Goal: Information Seeking & Learning: Find specific fact

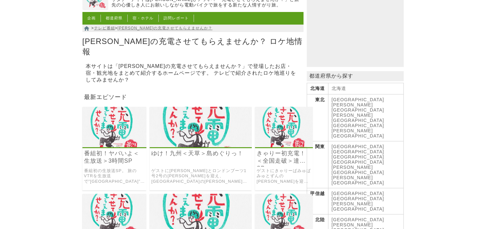
scroll to position [65, 0]
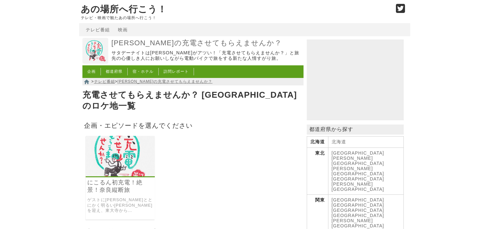
click at [112, 154] on img at bounding box center [120, 156] width 69 height 40
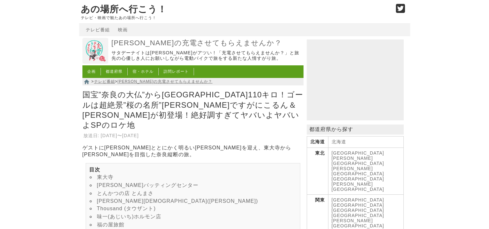
click at [105, 174] on link "東大寺" at bounding box center [105, 176] width 16 height 5
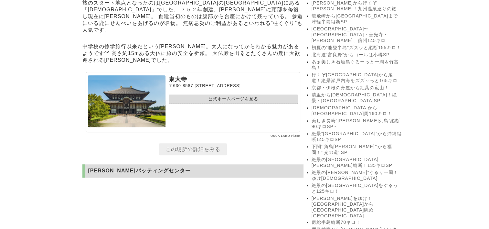
scroll to position [587, 0]
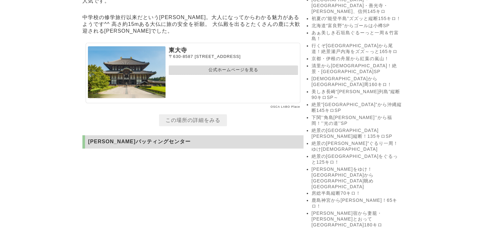
click at [218, 75] on link "公式ホームページを見る" at bounding box center [233, 69] width 129 height 9
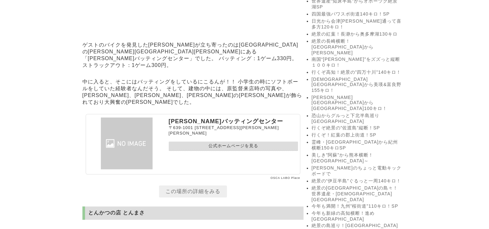
scroll to position [843, 0]
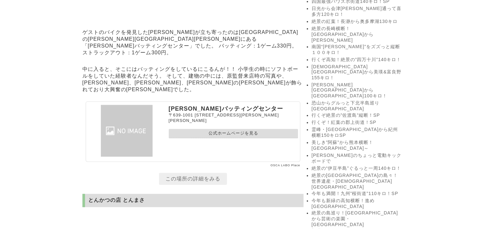
click at [222, 138] on link "公式ホームページを見る" at bounding box center [233, 133] width 129 height 9
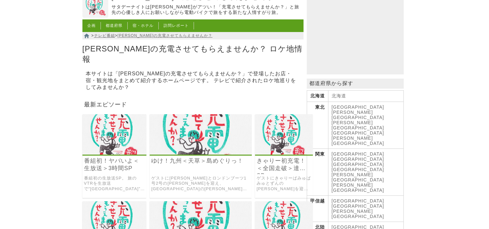
scroll to position [65, 0]
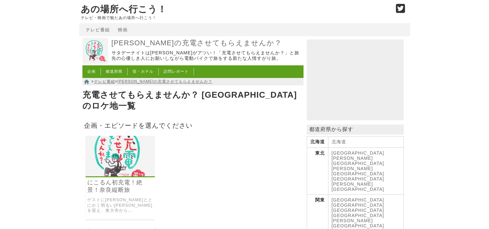
click at [134, 149] on img at bounding box center [120, 156] width 69 height 40
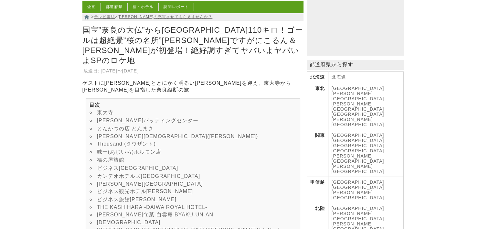
click at [132, 127] on link "とんかつの店 とんまさ" at bounding box center [125, 128] width 57 height 5
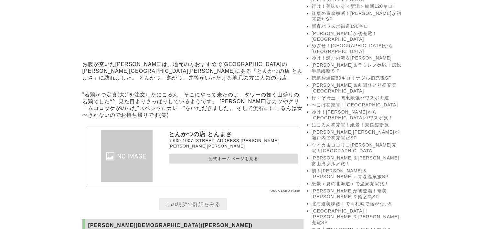
scroll to position [1148, 0]
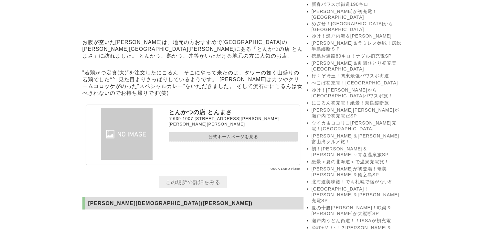
click at [235, 141] on link "公式ホームページを見る" at bounding box center [233, 136] width 129 height 9
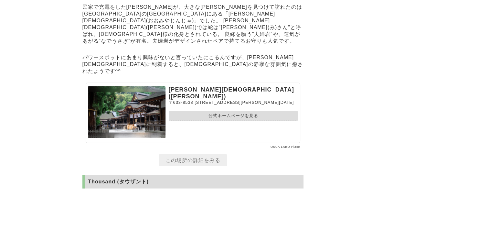
scroll to position [1504, 0]
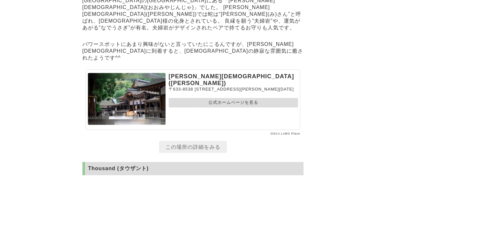
click at [215, 100] on link "公式ホームページを見る" at bounding box center [233, 102] width 129 height 9
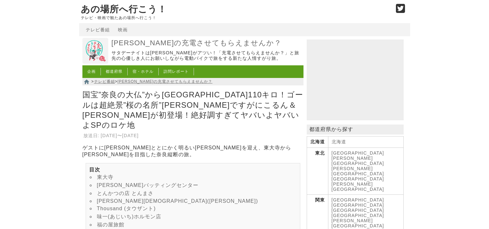
scroll to position [1504, 0]
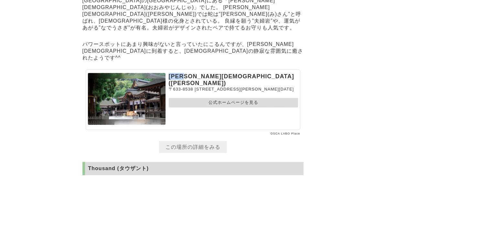
drag, startPoint x: 170, startPoint y: 79, endPoint x: 191, endPoint y: 79, distance: 21.6
click at [191, 79] on p "[PERSON_NAME][DEMOGRAPHIC_DATA]([PERSON_NAME])" at bounding box center [233, 80] width 129 height 14
copy p "大神神社"
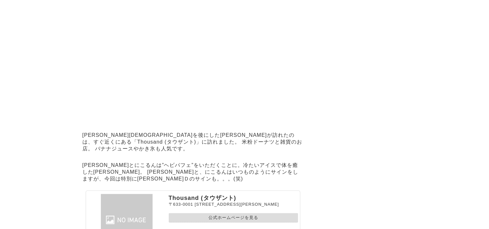
scroll to position [1730, 0]
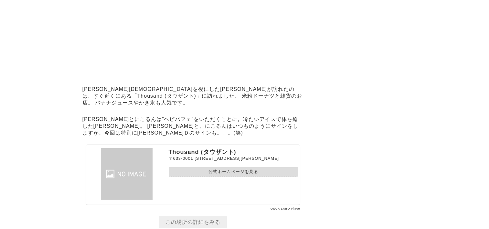
drag, startPoint x: 234, startPoint y: 170, endPoint x: 229, endPoint y: 172, distance: 5.2
click at [234, 170] on ul "公式ホームページを見る" at bounding box center [233, 170] width 129 height 12
click at [222, 175] on link "公式ホームページを見る" at bounding box center [233, 171] width 129 height 9
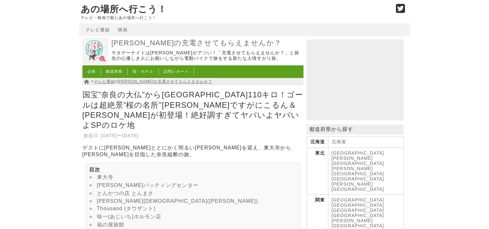
scroll to position [1730, 0]
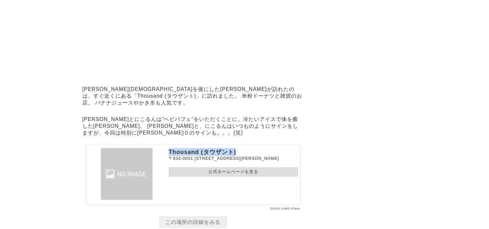
drag, startPoint x: 169, startPoint y: 154, endPoint x: 236, endPoint y: 156, distance: 66.9
click at [236, 156] on p "Thousand (タウザント)" at bounding box center [233, 152] width 129 height 8
drag, startPoint x: 236, startPoint y: 156, endPoint x: 231, endPoint y: 155, distance: 5.6
copy p "Thousand (タウザント)"
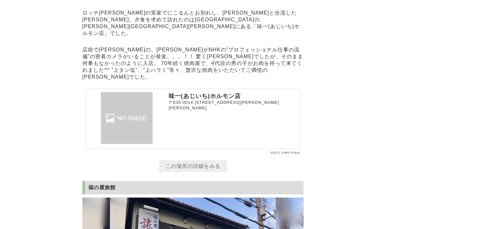
scroll to position [2117, 0]
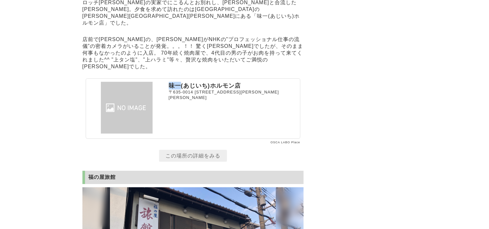
drag, startPoint x: 169, startPoint y: 75, endPoint x: 178, endPoint y: 75, distance: 9.4
click at [178, 82] on p "味一(あじいち)ホルモン店" at bounding box center [233, 86] width 129 height 8
drag, startPoint x: 169, startPoint y: 74, endPoint x: 241, endPoint y: 75, distance: 71.7
click at [241, 82] on p "味一(あじいち)ホルモン店" at bounding box center [233, 86] width 129 height 8
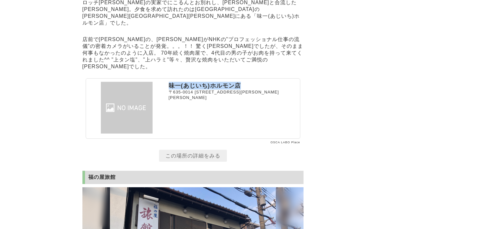
drag, startPoint x: 241, startPoint y: 75, endPoint x: 223, endPoint y: 76, distance: 18.4
copy p "味一(あじいち)ホルモン店"
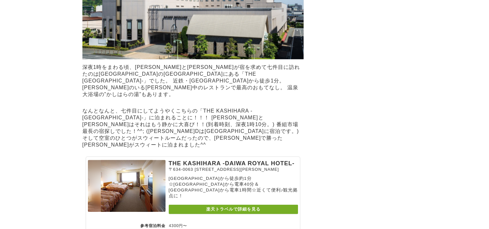
scroll to position [4379, 0]
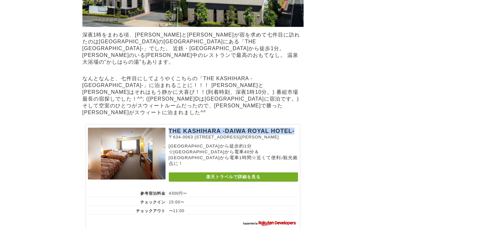
drag, startPoint x: 169, startPoint y: 65, endPoint x: 298, endPoint y: 66, distance: 129.6
click at [298, 124] on section "THE KASHIHARA -DAIWA ROYAL HOTEL- [STREET_ADDRESS][PERSON_NAME] [GEOGRAPHIC_DAT…" at bounding box center [193, 178] width 215 height 108
drag, startPoint x: 298, startPoint y: 66, endPoint x: 266, endPoint y: 65, distance: 32.7
copy p "THE KASHIHARA -DAIWA ROYAL HOTEL-"
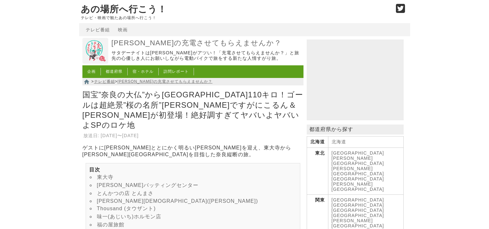
scroll to position [4376, 0]
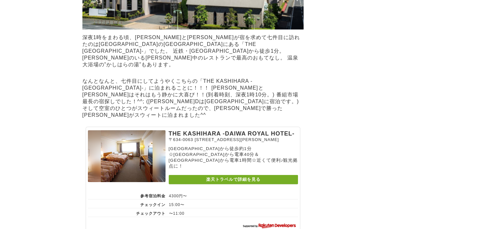
click at [245, 175] on link "楽天トラベルで詳細を見る" at bounding box center [233, 179] width 129 height 9
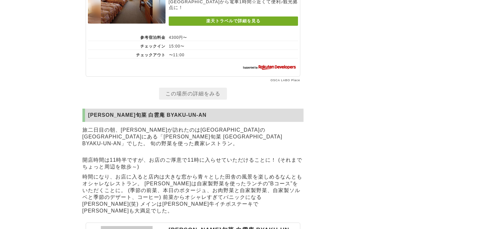
scroll to position [4538, 0]
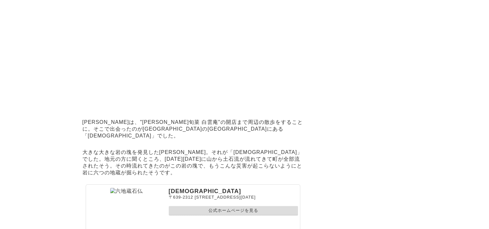
scroll to position [4893, 0]
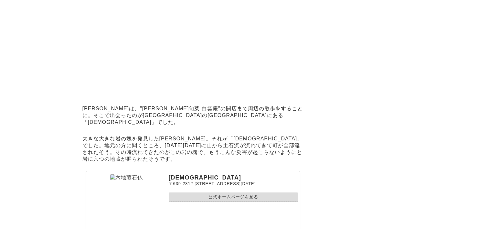
click at [229, 192] on link "公式ホームページを見る" at bounding box center [233, 196] width 129 height 9
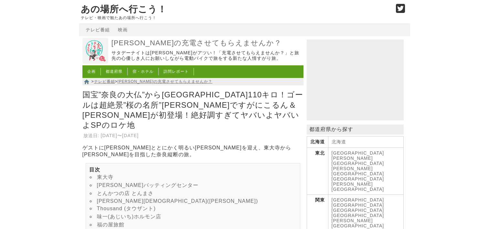
scroll to position [4893, 0]
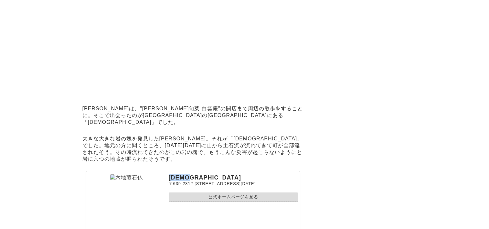
drag, startPoint x: 168, startPoint y: 104, endPoint x: 199, endPoint y: 104, distance: 31.7
click at [199, 171] on section "[DEMOGRAPHIC_DATA] [STREET_ADDRESS][DATE] 公式ホームページを見る" at bounding box center [193, 201] width 215 height 60
drag, startPoint x: 199, startPoint y: 104, endPoint x: 191, endPoint y: 105, distance: 8.7
copy p "[DEMOGRAPHIC_DATA]"
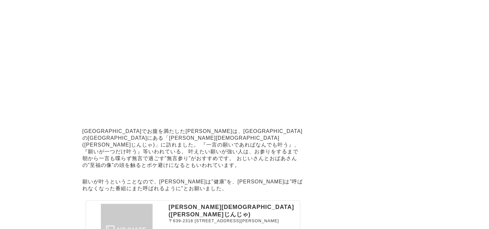
scroll to position [5184, 0]
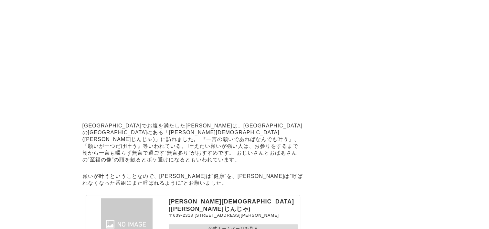
click at [239, 224] on link "公式ホームページを見る" at bounding box center [233, 228] width 129 height 9
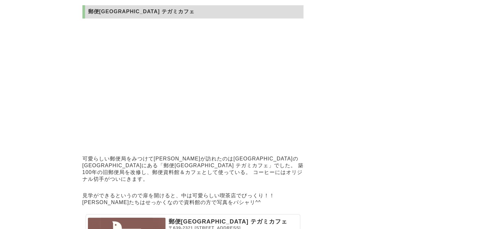
scroll to position [5507, 0]
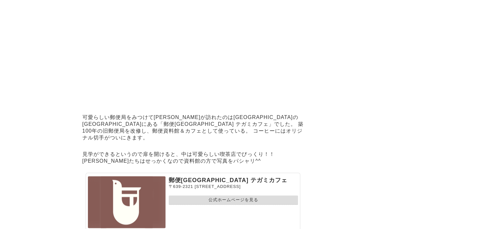
click at [220, 195] on link "公式ホームページを見る" at bounding box center [233, 199] width 129 height 9
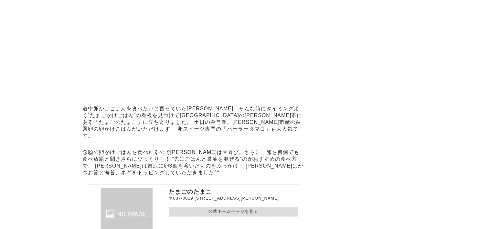
scroll to position [5830, 0]
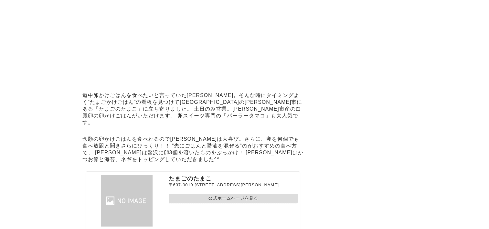
click at [225, 194] on link "公式ホームページを見る" at bounding box center [233, 198] width 129 height 9
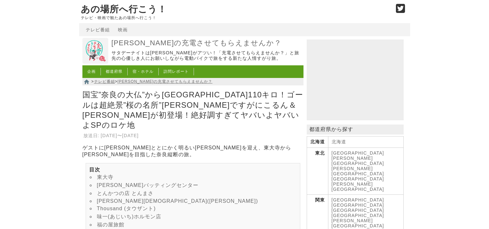
scroll to position [5830, 0]
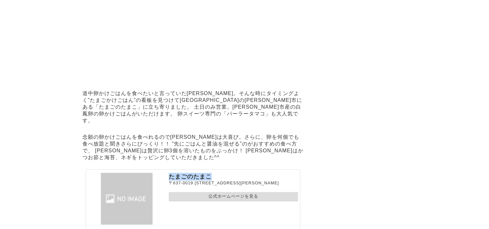
drag, startPoint x: 169, startPoint y: 109, endPoint x: 209, endPoint y: 114, distance: 40.4
click at [209, 173] on p "たまごのたまこ" at bounding box center [233, 177] width 129 height 8
drag, startPoint x: 209, startPoint y: 114, endPoint x: 206, endPoint y: 111, distance: 4.3
copy p "たまごのたまこ"
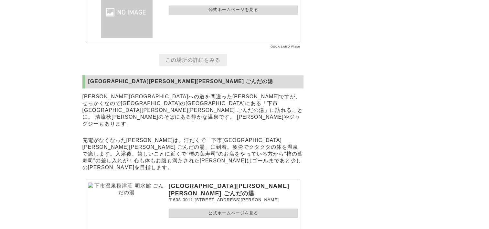
scroll to position [6024, 0]
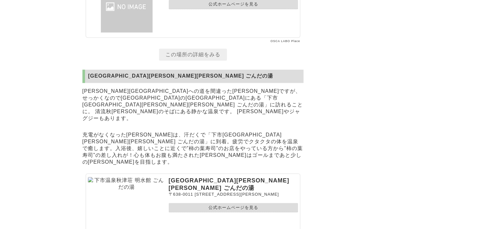
click at [240, 203] on link "公式ホームページを見る" at bounding box center [233, 207] width 129 height 9
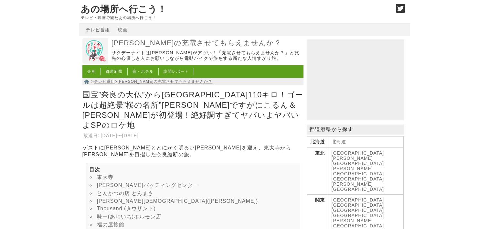
scroll to position [6024, 0]
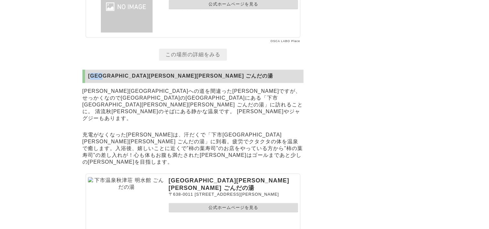
drag, startPoint x: 91, startPoint y: 5, endPoint x: 112, endPoint y: 9, distance: 21.2
click at [112, 69] on h2 "[GEOGRAPHIC_DATA][PERSON_NAME][PERSON_NAME] ごんだの湯" at bounding box center [192, 75] width 221 height 13
drag, startPoint x: 112, startPoint y: 9, endPoint x: 179, endPoint y: 13, distance: 66.7
click at [179, 69] on h2 "[GEOGRAPHIC_DATA][PERSON_NAME][PERSON_NAME] ごんだの湯" at bounding box center [192, 75] width 221 height 13
drag, startPoint x: 179, startPoint y: 13, endPoint x: 151, endPoint y: 10, distance: 27.6
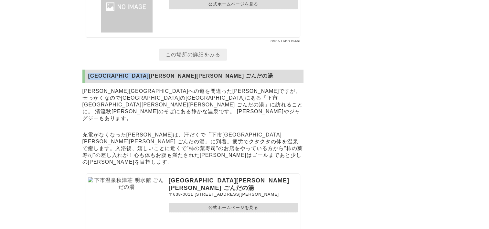
copy h2 "[GEOGRAPHIC_DATA][PERSON_NAME][PERSON_NAME] ごんだの湯"
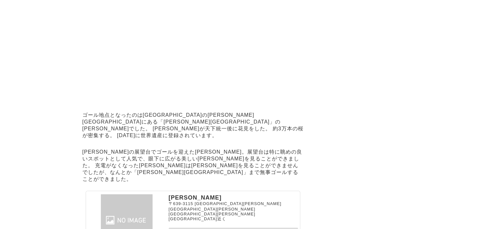
scroll to position [6347, 0]
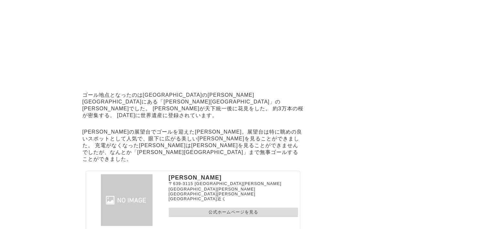
click at [218, 207] on link "公式ホームページを見る" at bounding box center [233, 211] width 129 height 9
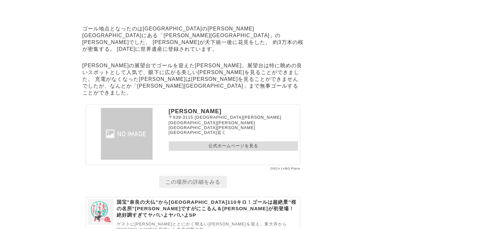
scroll to position [6347, 0]
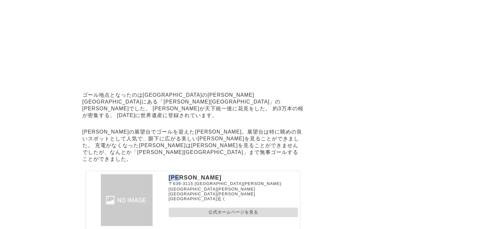
drag, startPoint x: 169, startPoint y: 93, endPoint x: 185, endPoint y: 94, distance: 15.9
click at [185, 174] on p "[PERSON_NAME]" at bounding box center [233, 177] width 129 height 7
copy p "[PERSON_NAME]"
